Goal: Task Accomplishment & Management: Manage account settings

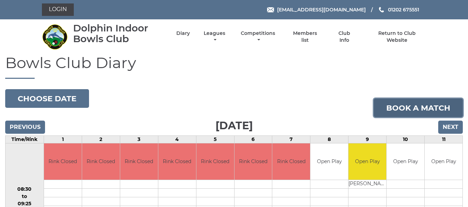
click at [386, 106] on link "Book a match" at bounding box center [417, 108] width 89 height 19
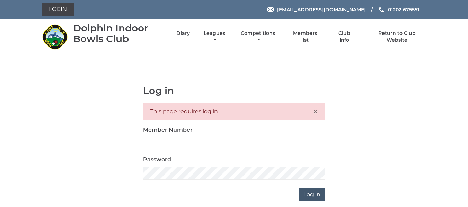
type input "2644"
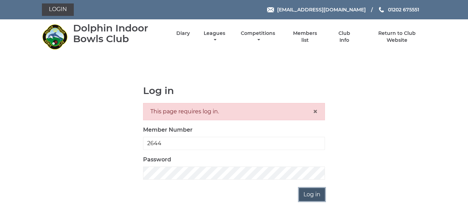
click at [315, 196] on input "Log in" at bounding box center [312, 194] width 26 height 13
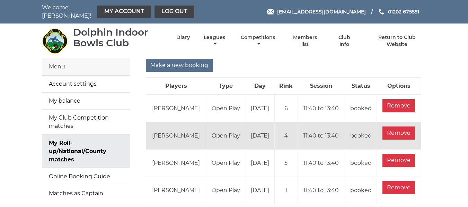
scroll to position [35, 0]
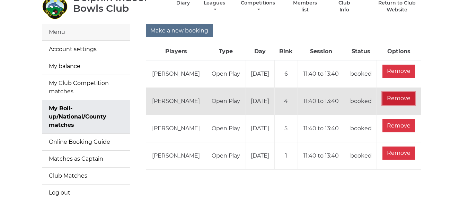
click at [404, 94] on input "Remove" at bounding box center [398, 98] width 33 height 13
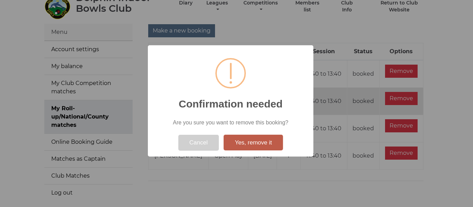
click at [250, 144] on button "Yes, remove it" at bounding box center [253, 143] width 59 height 16
